Goal: Task Accomplishment & Management: Manage account settings

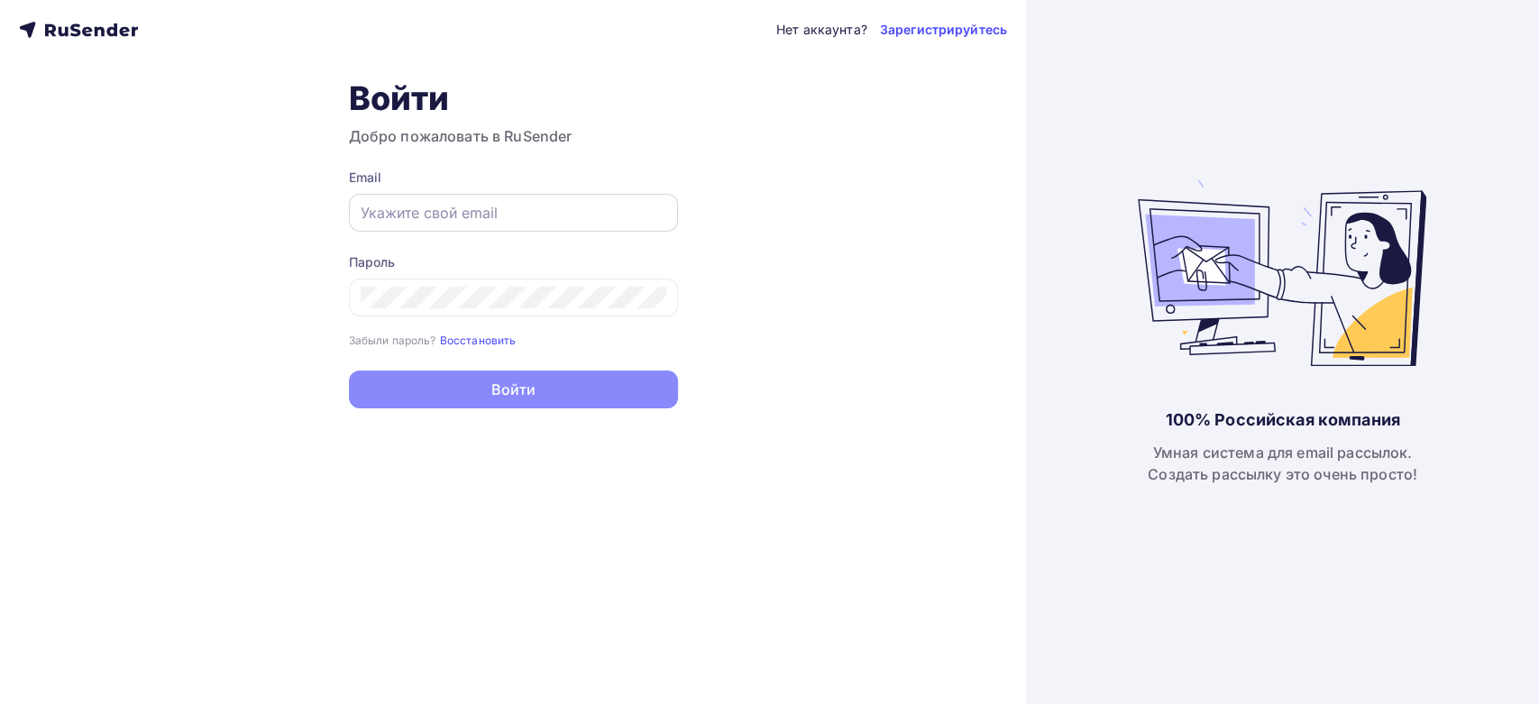
click at [433, 209] on input "text" at bounding box center [514, 213] width 306 height 22
paste input "[EMAIL_ADDRESS][DOMAIN_NAME]"
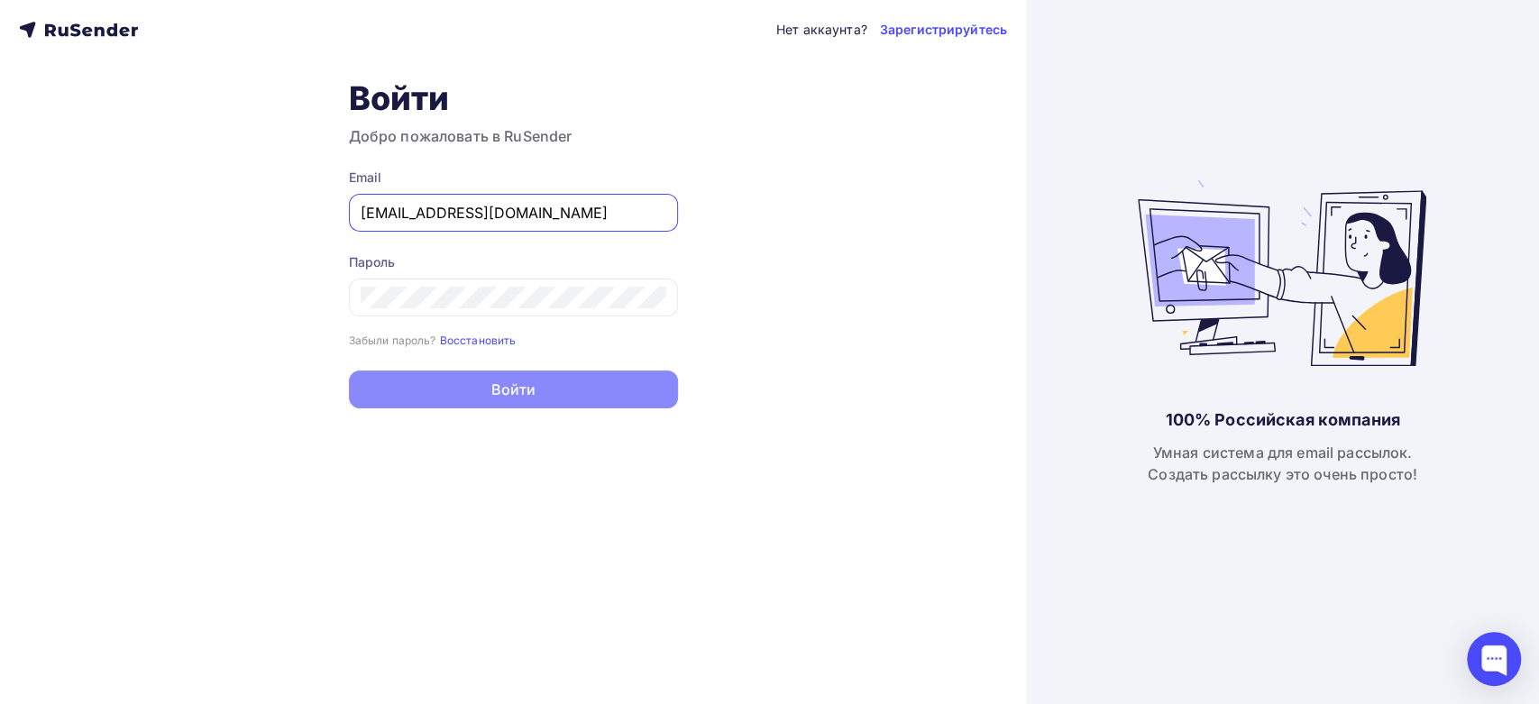
type input "[EMAIL_ADDRESS][DOMAIN_NAME]"
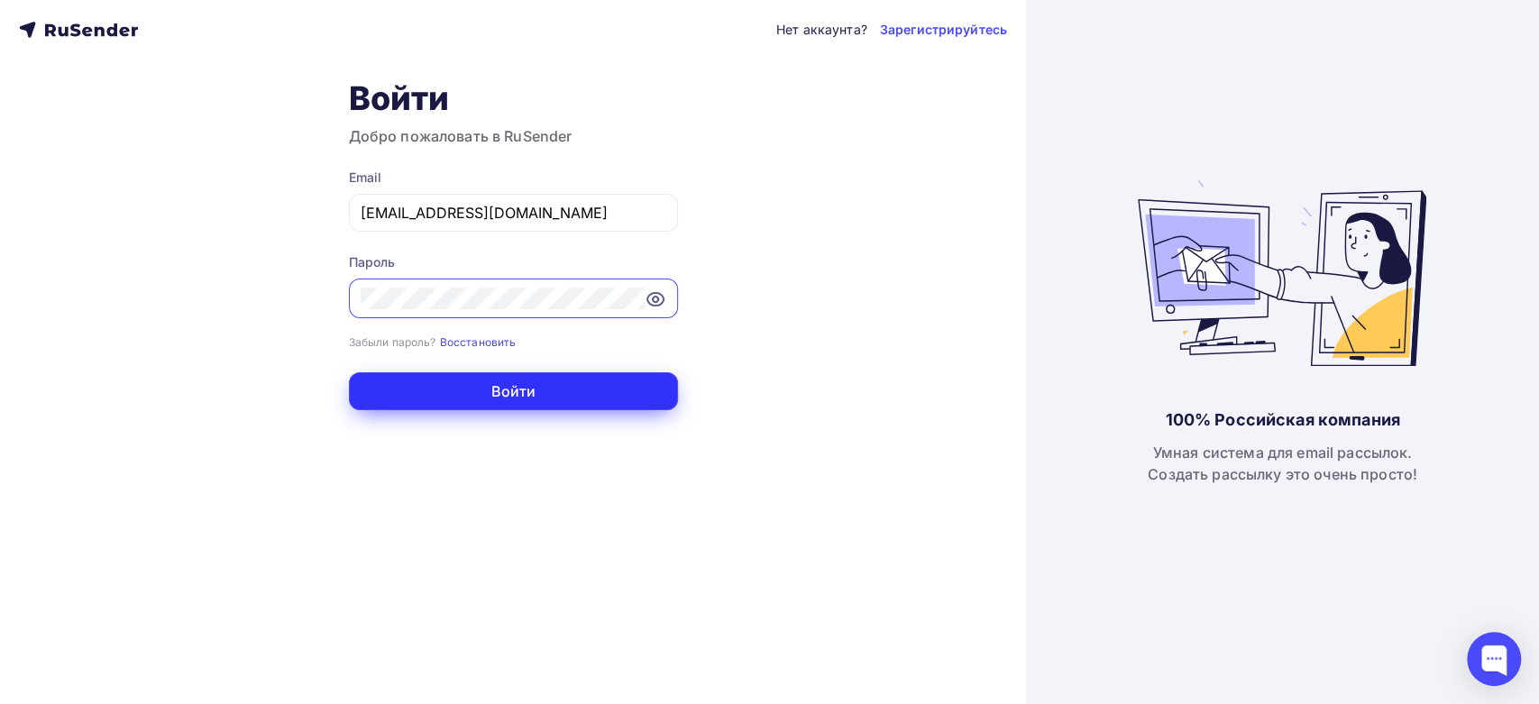
click at [372, 388] on button "Войти" at bounding box center [513, 391] width 329 height 38
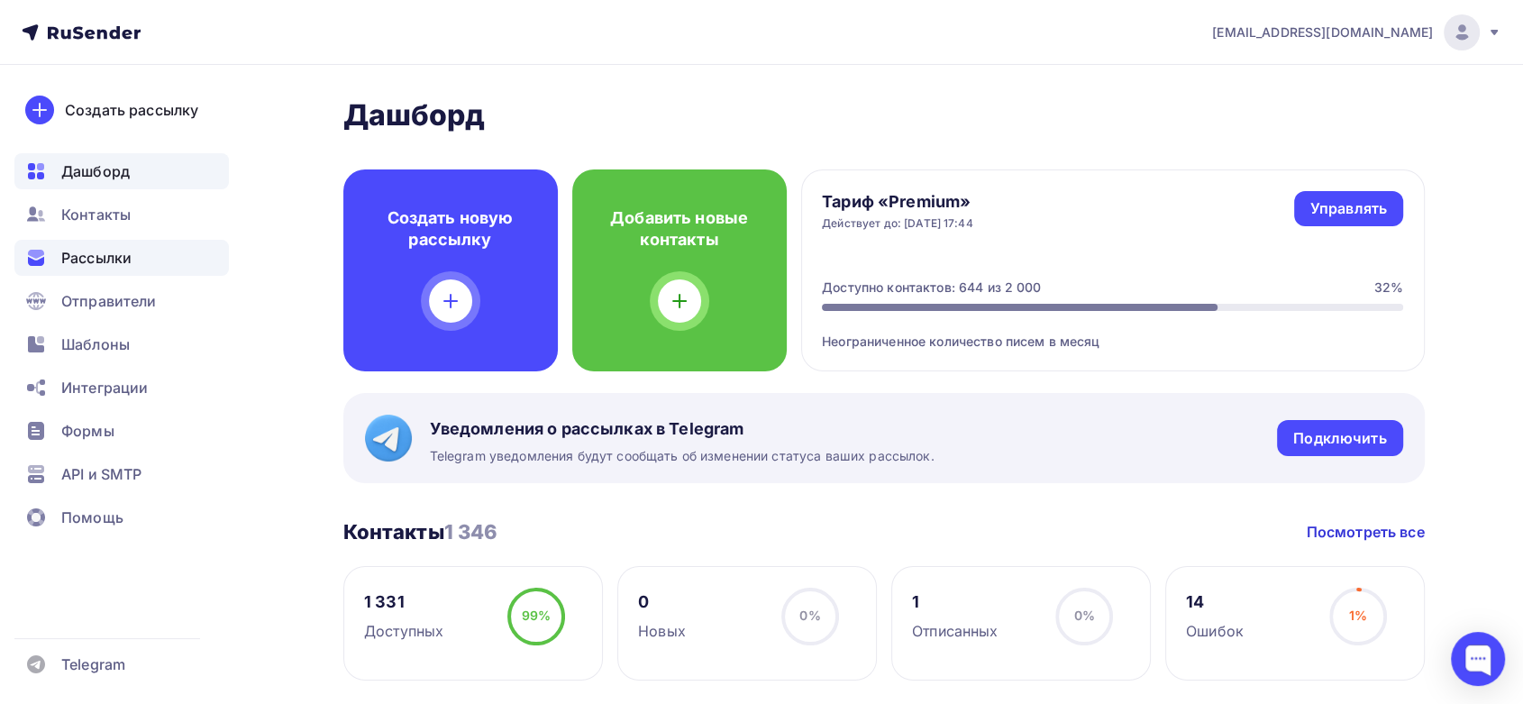
click at [103, 259] on span "Рассылки" at bounding box center [96, 258] width 70 height 22
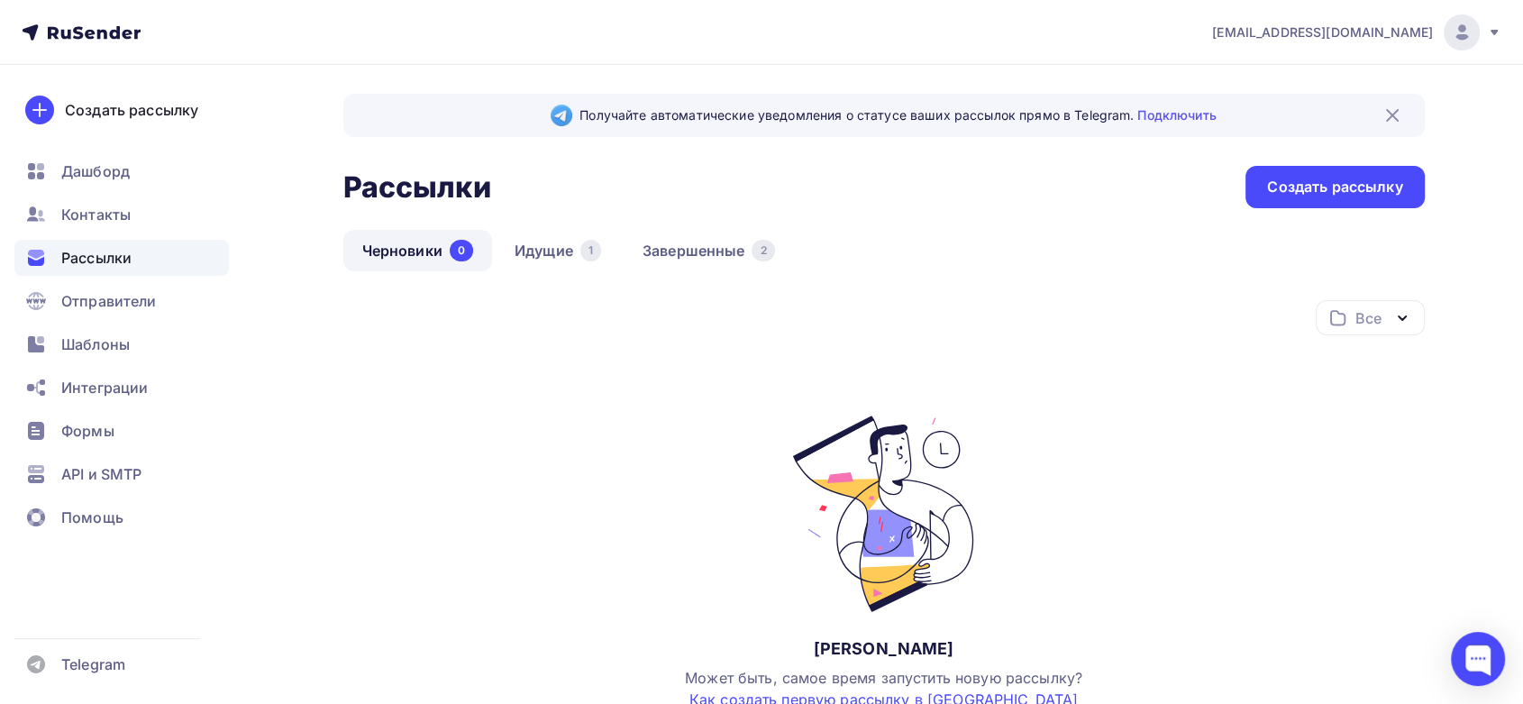
drag, startPoint x: 581, startPoint y: 329, endPoint x: 507, endPoint y: 304, distance: 78.1
click at [500, 322] on div "Все Все папки Создать новую папку" at bounding box center [884, 325] width 1082 height 50
click at [535, 239] on link "Идущие 1" at bounding box center [558, 250] width 124 height 41
click at [543, 254] on link "Идущие 1" at bounding box center [558, 250] width 124 height 41
